Goal: Task Accomplishment & Management: Manage account settings

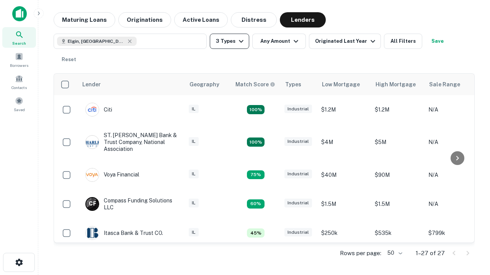
click at [229, 41] on button "3 Types" at bounding box center [229, 41] width 39 height 15
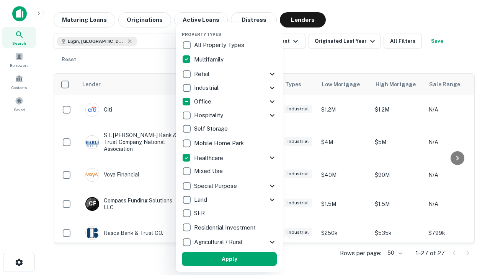
click at [229, 259] on button "Apply" at bounding box center [229, 260] width 95 height 14
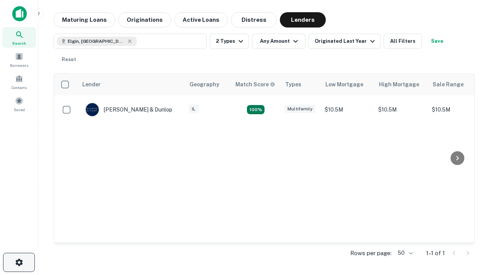
click at [19, 263] on icon "button" at bounding box center [19, 262] width 9 height 9
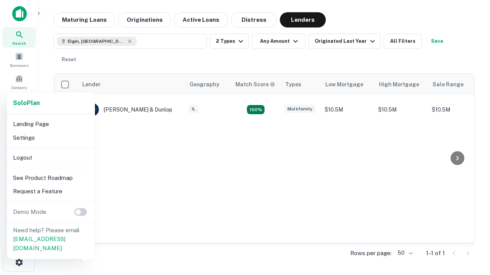
click at [51, 158] on li "Logout" at bounding box center [51, 158] width 82 height 14
